Goal: Register for event/course: Sign up to attend an event or enroll in a course

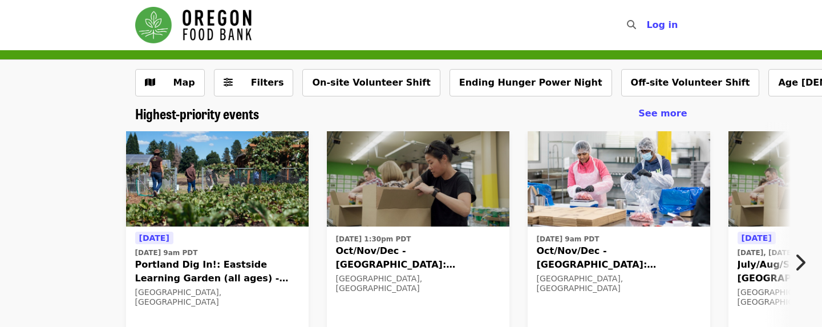
click at [433, 252] on span "Oct/Nov/Dec - [GEOGRAPHIC_DATA]: Repack/Sort (age [DEMOGRAPHIC_DATA]+)" at bounding box center [418, 257] width 164 height 27
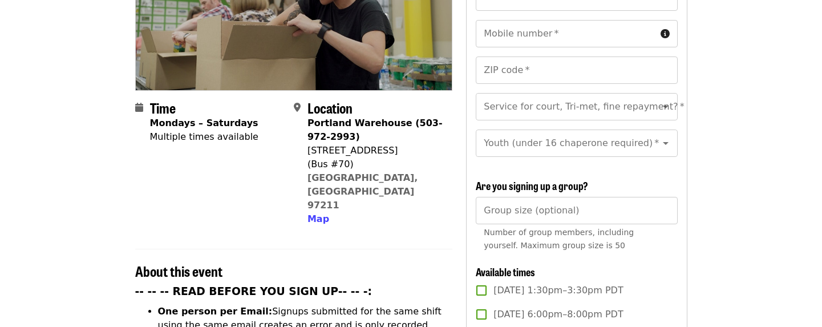
scroll to position [227, 0]
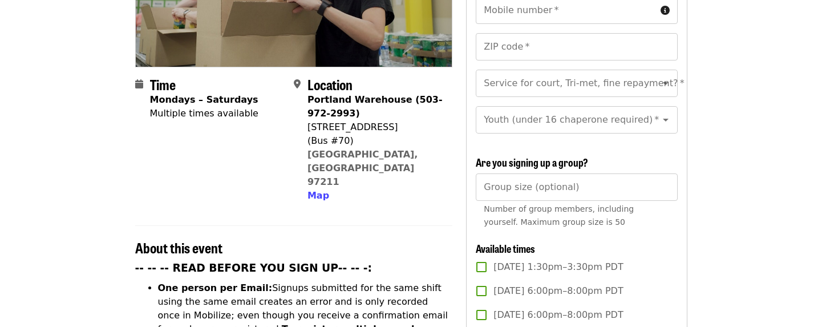
click at [159, 74] on span "Time" at bounding box center [163, 84] width 26 height 20
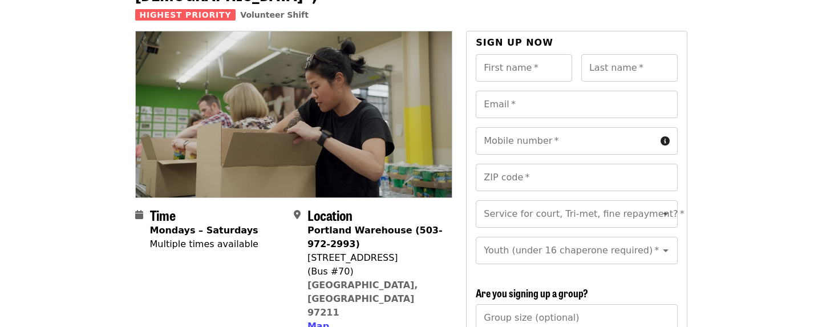
scroll to position [0, 0]
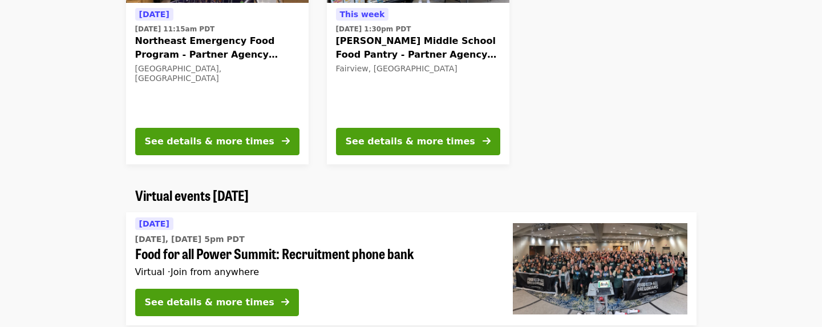
scroll to position [528, 0]
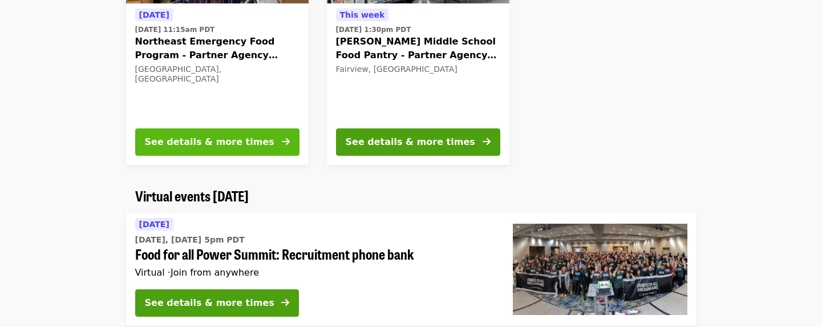
click at [286, 144] on icon "arrow-right icon" at bounding box center [286, 141] width 8 height 11
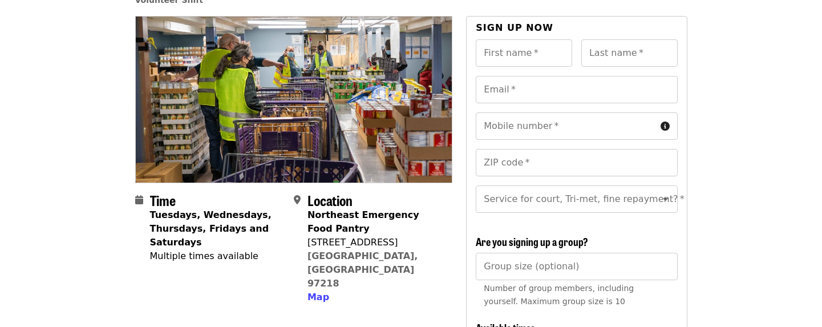
scroll to position [93, 0]
